Goal: Task Accomplishment & Management: Use online tool/utility

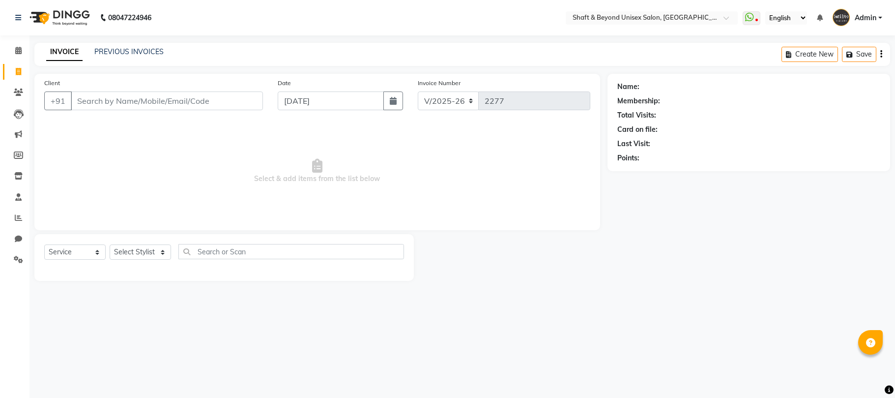
select select "3878"
select select "service"
click at [16, 53] on icon at bounding box center [18, 50] width 6 height 7
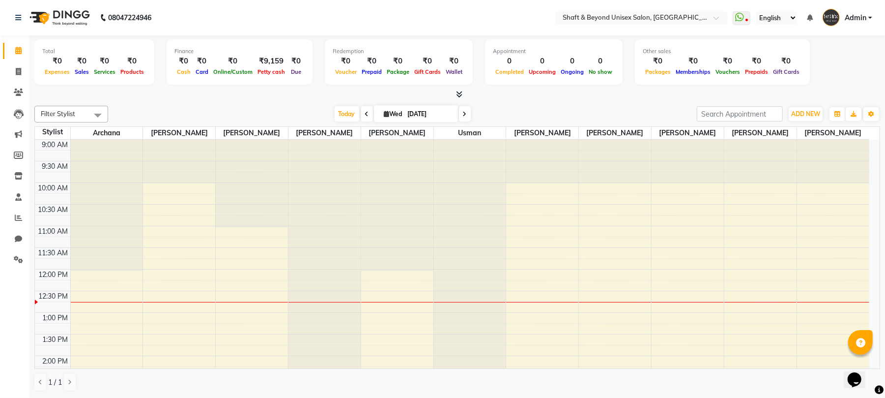
click at [460, 95] on icon at bounding box center [459, 93] width 6 height 7
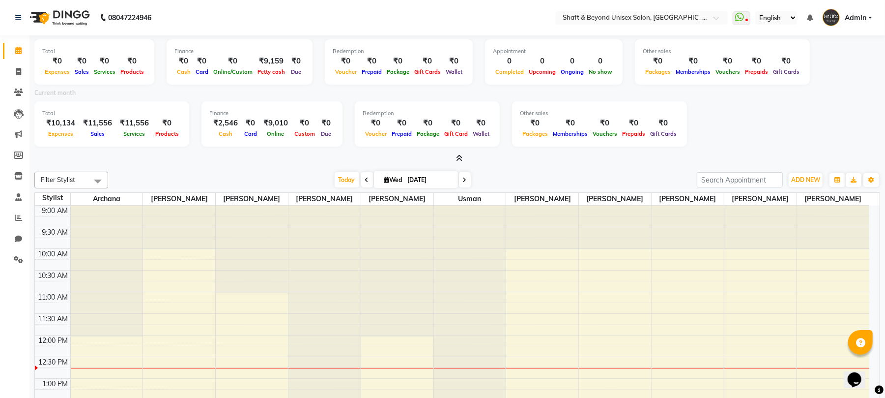
click at [460, 158] on icon at bounding box center [459, 157] width 6 height 7
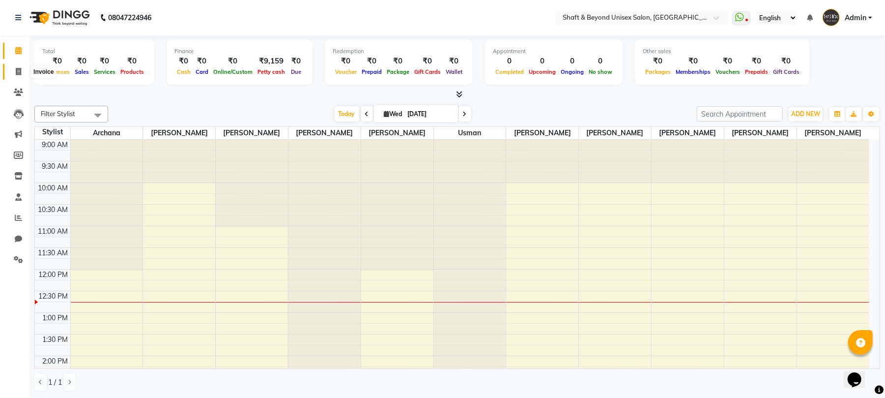
click at [17, 71] on icon at bounding box center [18, 71] width 5 height 7
select select "service"
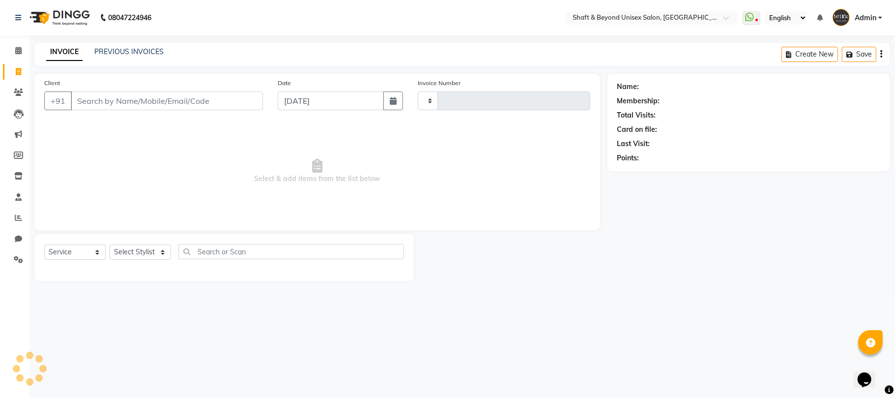
type input "2277"
select select "3878"
click at [114, 54] on link "PREVIOUS INVOICES" at bounding box center [128, 51] width 69 height 9
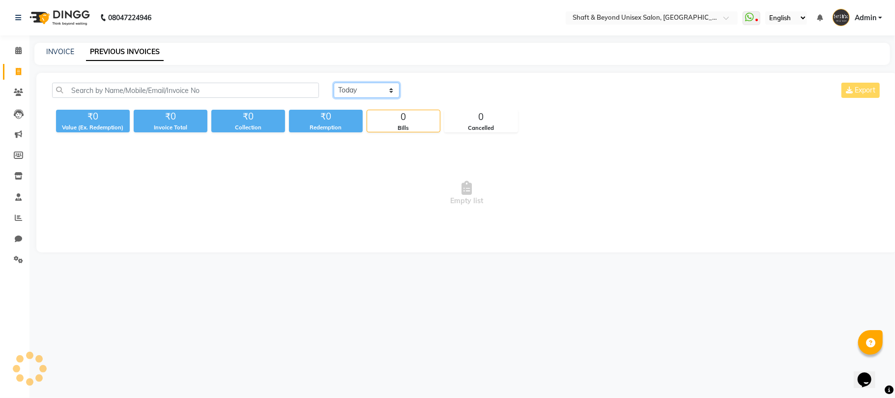
click at [371, 89] on select "[DATE] [DATE] Custom Range" at bounding box center [367, 90] width 66 height 15
select select "[DATE]"
click at [334, 83] on select "[DATE] [DATE] Custom Range" at bounding box center [367, 90] width 66 height 15
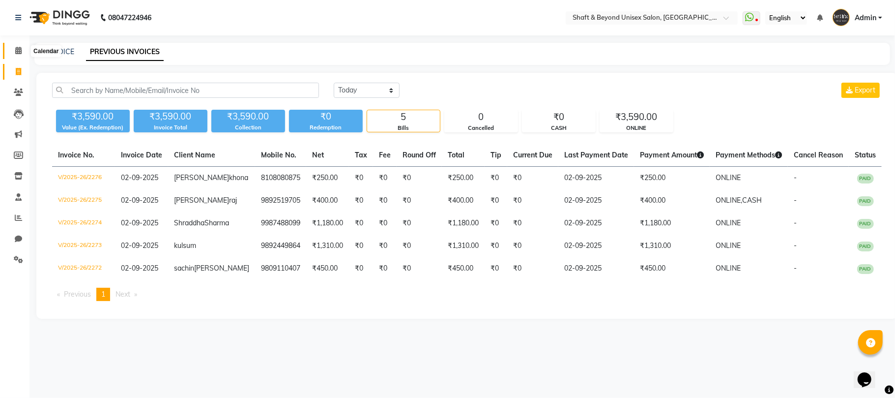
click at [16, 52] on icon at bounding box center [18, 50] width 6 height 7
